Goal: Task Accomplishment & Management: Use online tool/utility

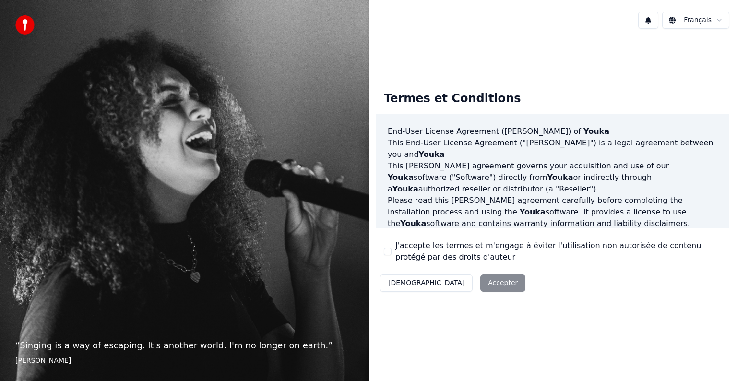
click at [455, 288] on div "Décliner Accepter" at bounding box center [452, 283] width 153 height 25
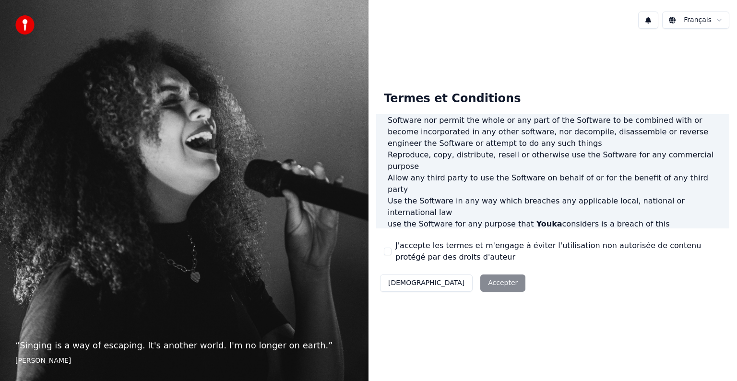
scroll to position [519, 0]
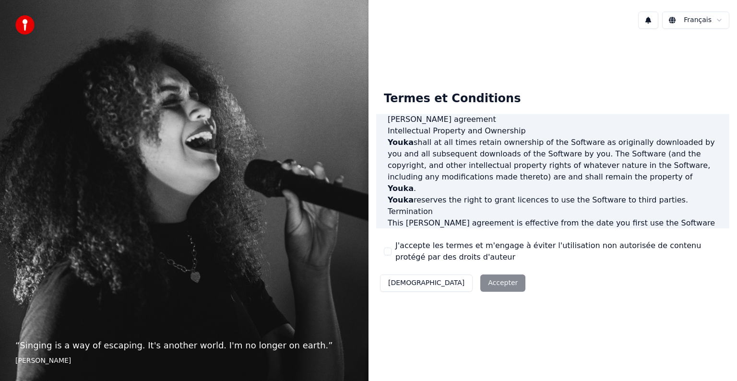
click at [457, 284] on div "Décliner Accepter" at bounding box center [452, 283] width 153 height 25
click at [443, 280] on div "Décliner Accepter" at bounding box center [452, 283] width 153 height 25
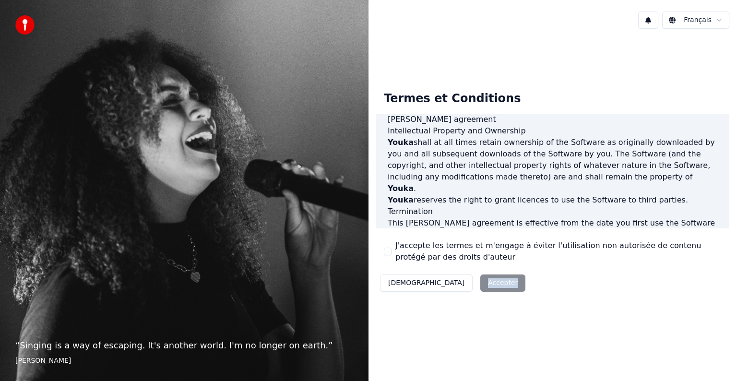
click at [444, 280] on div "Décliner Accepter" at bounding box center [452, 283] width 153 height 25
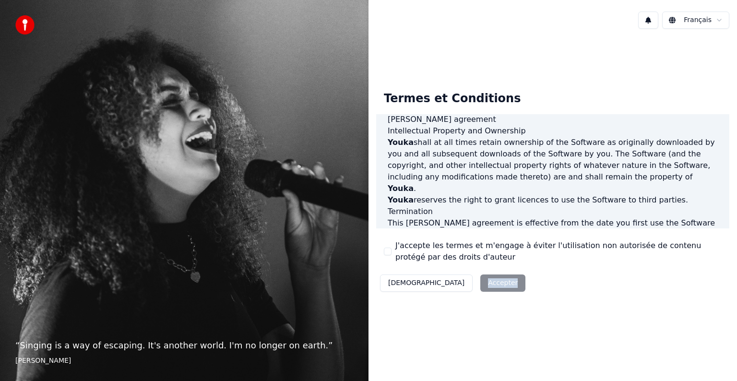
click at [444, 280] on div "Décliner Accepter" at bounding box center [452, 283] width 153 height 25
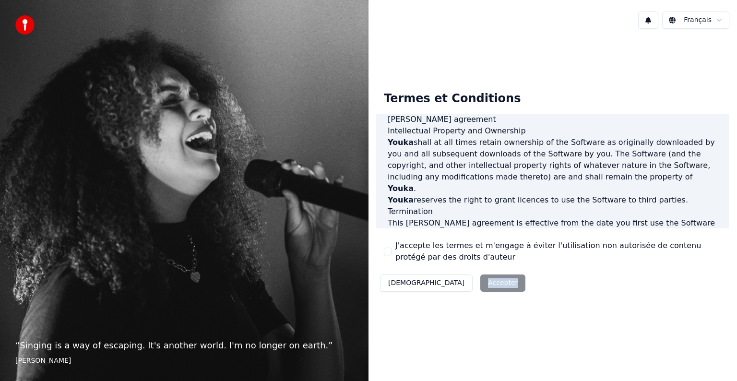
click at [401, 287] on button "[DEMOGRAPHIC_DATA]" at bounding box center [426, 283] width 93 height 17
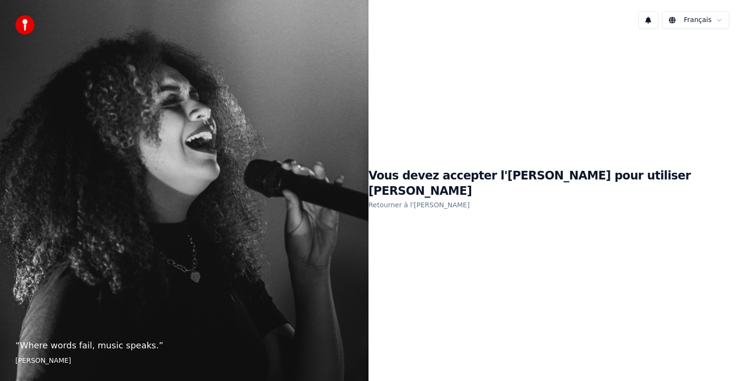
click at [463, 201] on link "Retourner à l'[PERSON_NAME]" at bounding box center [419, 204] width 101 height 15
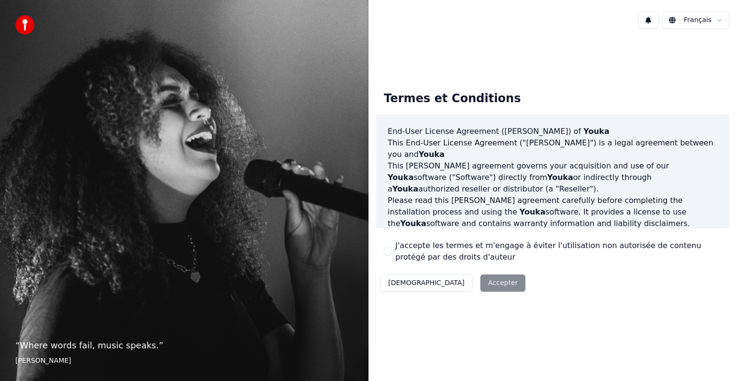
click at [459, 280] on div "Décliner Accepter" at bounding box center [452, 283] width 153 height 25
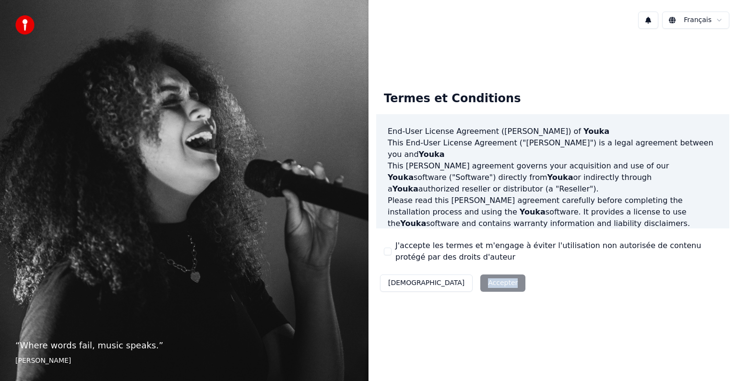
click at [459, 280] on div "Décliner Accepter" at bounding box center [452, 283] width 153 height 25
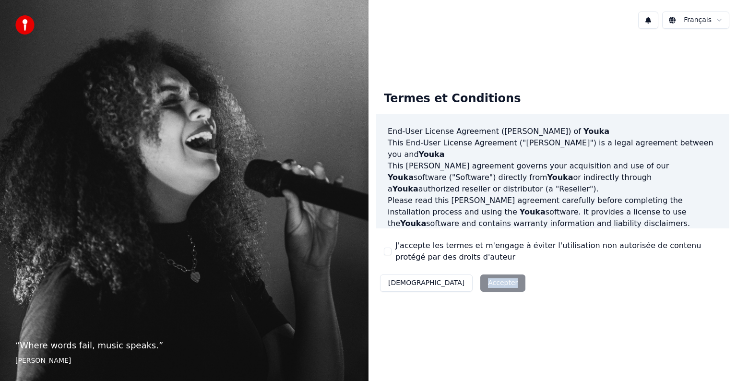
click at [459, 280] on div "Décliner Accepter" at bounding box center [452, 283] width 153 height 25
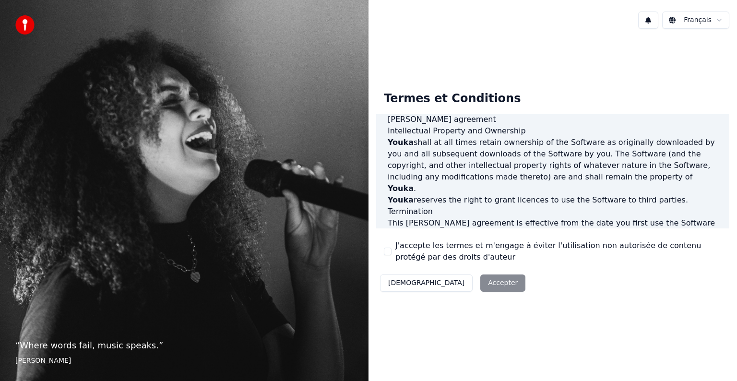
click at [675, 250] on label "J'accepte les termes et m'engage à éviter l'utilisation non autorisée de conten…" at bounding box center [558, 251] width 326 height 23
click at [392, 250] on button "J'accepte les termes et m'engage à éviter l'utilisation non autorisée de conten…" at bounding box center [388, 252] width 8 height 8
click at [480, 289] on button "Accepter" at bounding box center [502, 283] width 45 height 17
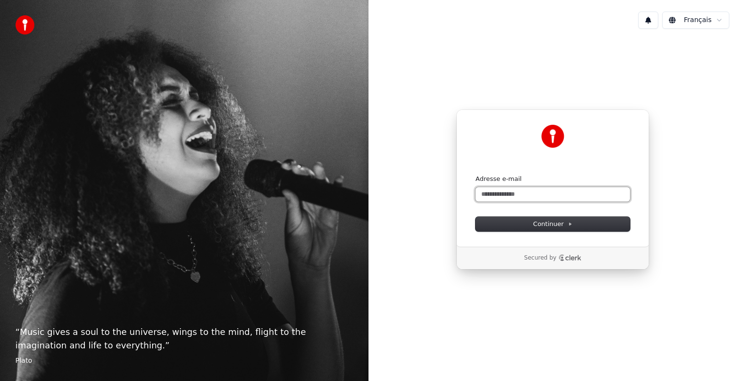
click at [514, 189] on input "Adresse e-mail" at bounding box center [553, 194] width 155 height 14
click at [557, 223] on span "Continuer" at bounding box center [552, 224] width 39 height 9
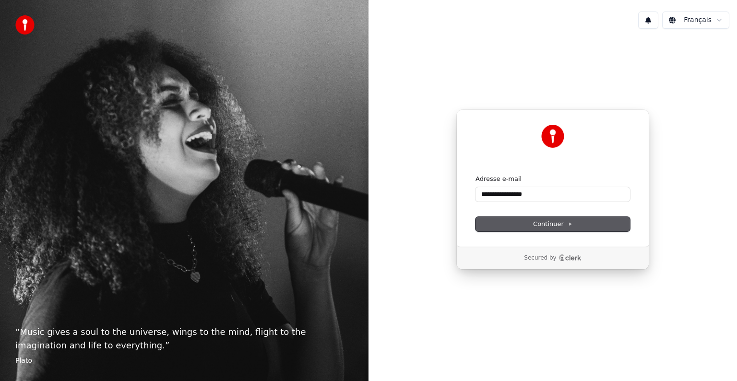
type input "**********"
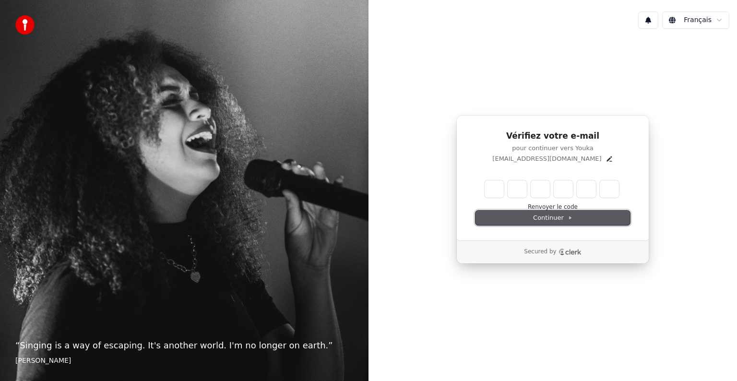
click at [556, 213] on button "Continuer" at bounding box center [553, 218] width 155 height 14
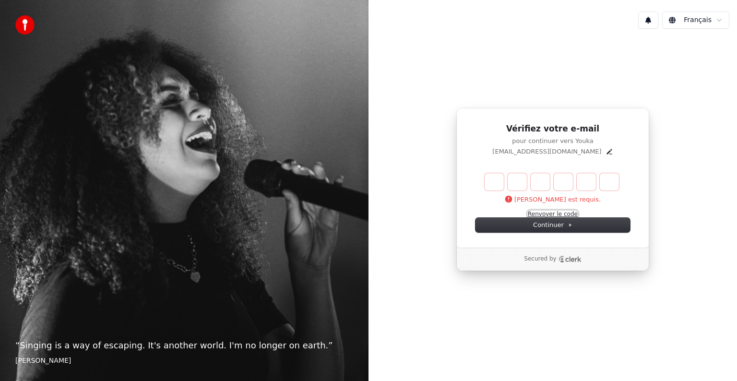
click at [552, 212] on button "Renvoyer le code" at bounding box center [553, 215] width 50 height 8
type input "*"
type input "**"
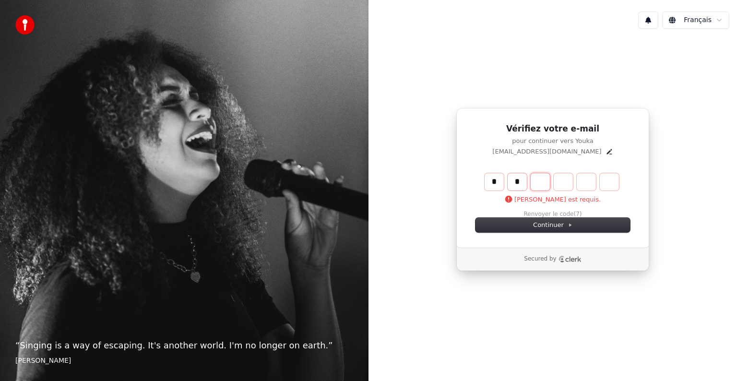
type input "*"
type input "***"
type input "*"
type input "****"
type input "*"
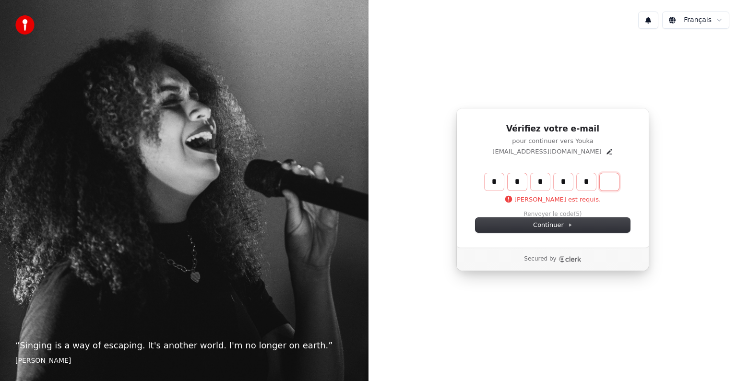
type input "******"
type input "*"
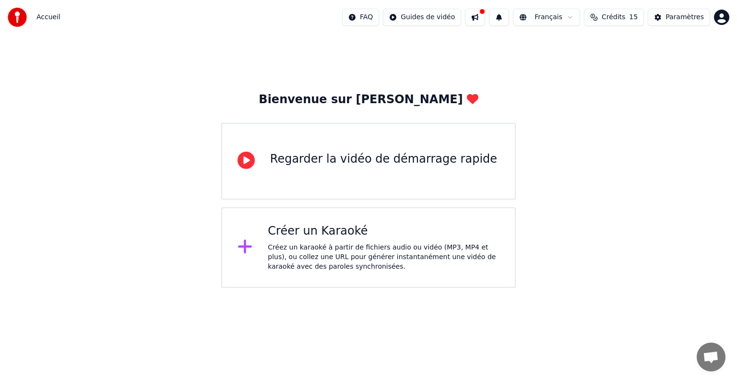
click at [343, 242] on div "Créer un Karaoké Créez un karaoké à partir de fichiers audio ou vidéo (MP3, MP4…" at bounding box center [384, 248] width 232 height 48
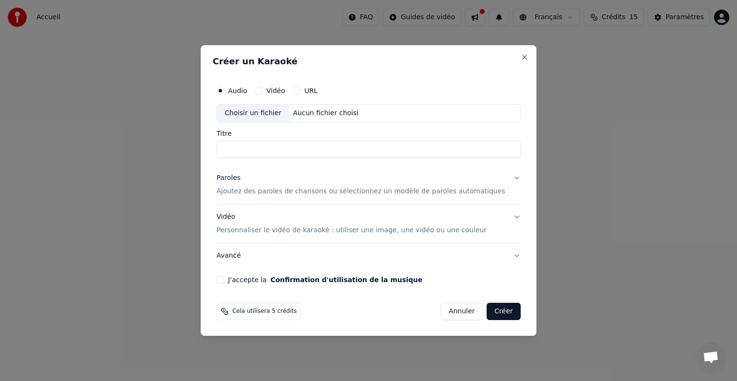
click at [298, 152] on input "Titre" at bounding box center [368, 149] width 304 height 17
type input "*"
type input "**********"
click at [283, 91] on label "Vidéo" at bounding box center [275, 90] width 19 height 7
click at [263, 91] on button "Vidéo" at bounding box center [259, 91] width 8 height 8
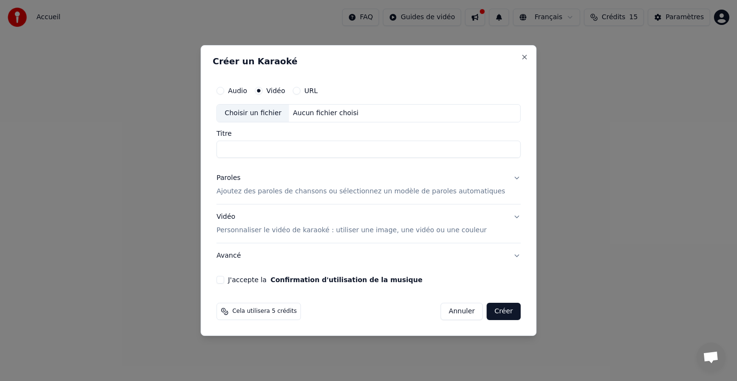
click at [275, 149] on input "Titre" at bounding box center [368, 149] width 304 height 17
click at [263, 110] on div "Choisir un fichier" at bounding box center [253, 113] width 72 height 17
click at [290, 136] on label "Titre" at bounding box center [368, 133] width 304 height 7
click at [290, 141] on input "Titre" at bounding box center [368, 149] width 304 height 17
click at [288, 148] on input "Titre" at bounding box center [368, 149] width 304 height 17
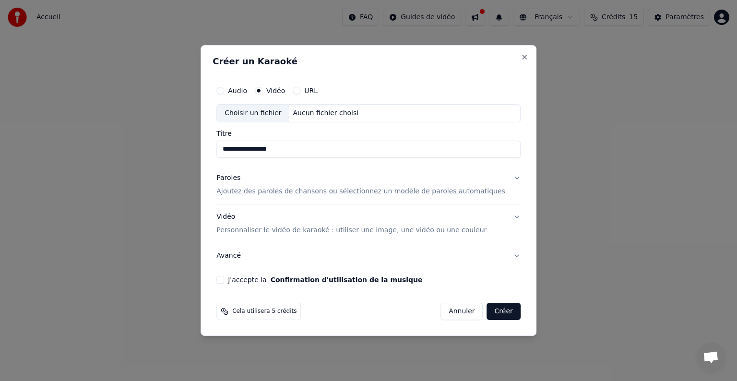
type input "**********"
click at [286, 190] on p "Ajoutez des paroles de chansons ou sélectionnez un modèle de paroles automatiqu…" at bounding box center [360, 192] width 289 height 10
